Goal: Information Seeking & Learning: Learn about a topic

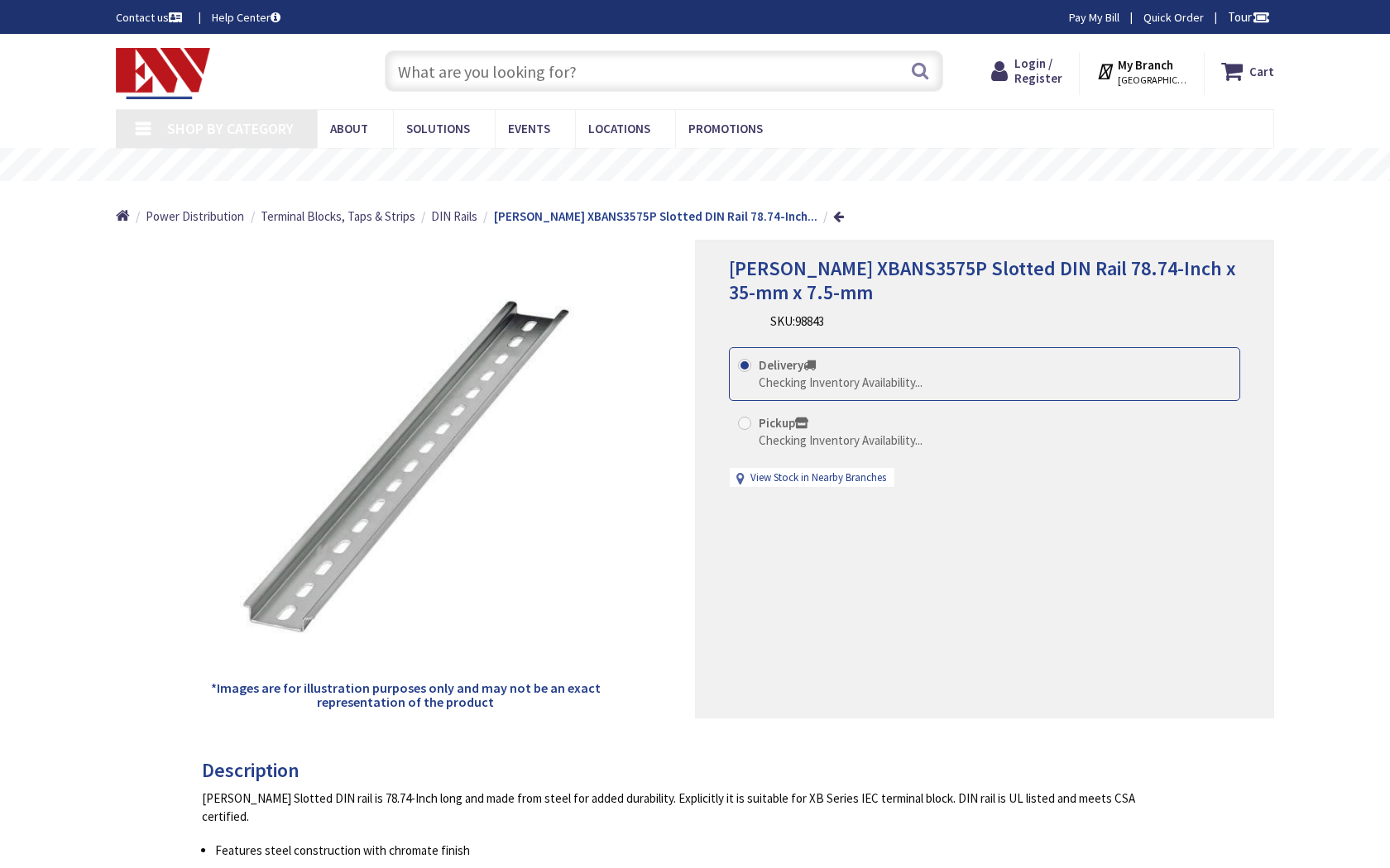
type input "[GEOGRAPHIC_DATA][STREET_ADDRESS][GEOGRAPHIC_DATA]"
